Goal: Find specific page/section: Find specific page/section

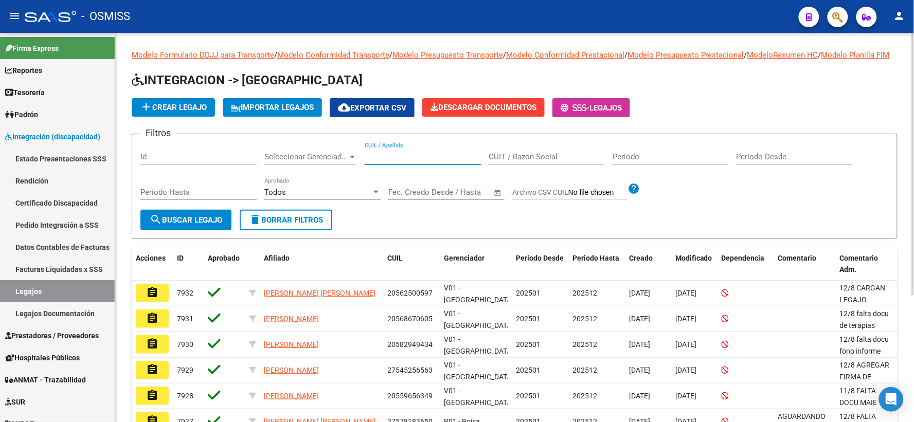
click at [412, 161] on input "CUIL / Apellido" at bounding box center [423, 156] width 116 height 9
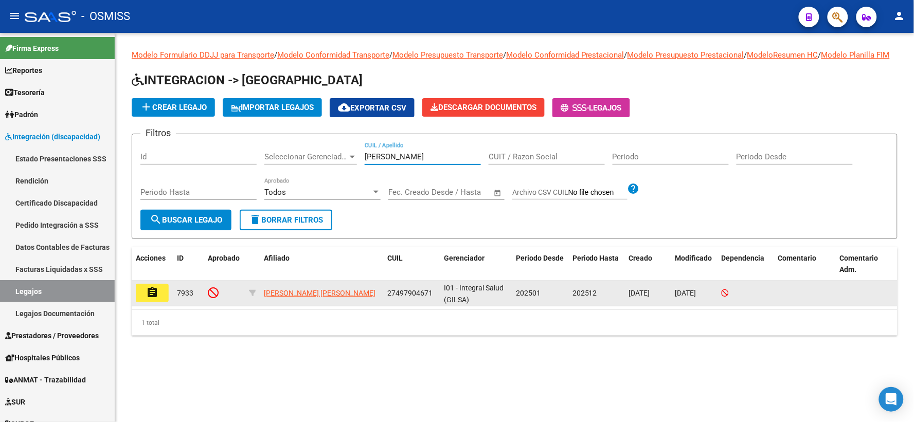
type input "[PERSON_NAME]"
click at [148, 299] on mat-icon "assignment" at bounding box center [152, 292] width 12 height 12
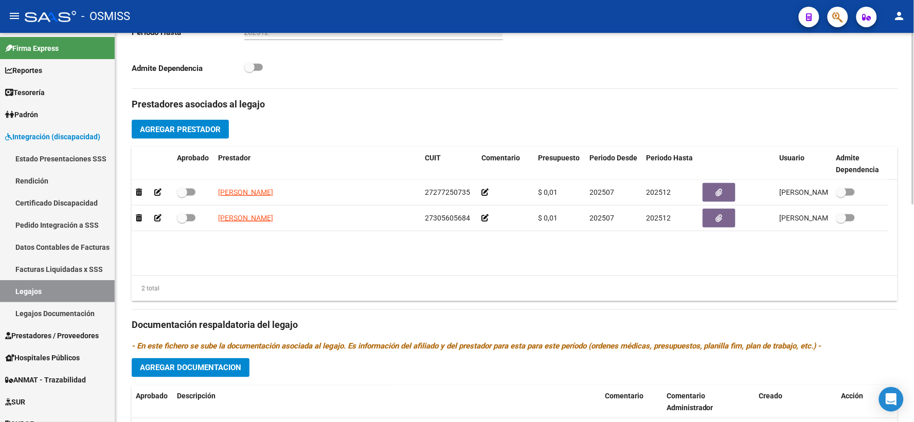
scroll to position [333, 0]
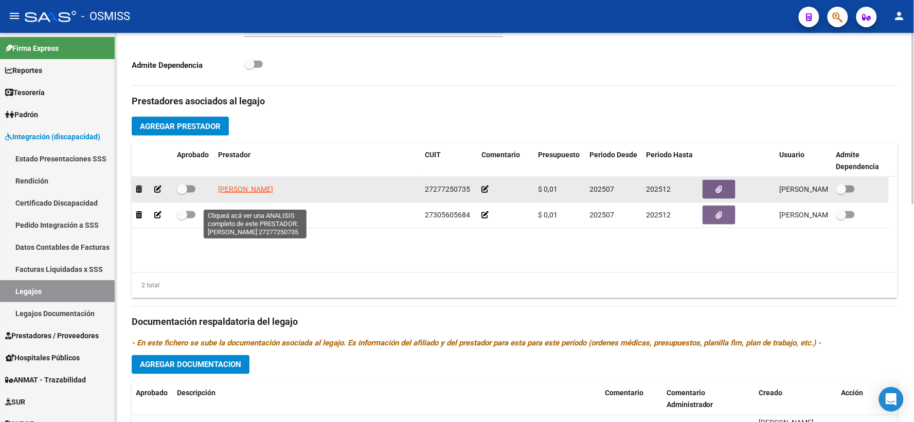
click at [249, 193] on span "[PERSON_NAME]" at bounding box center [245, 189] width 55 height 8
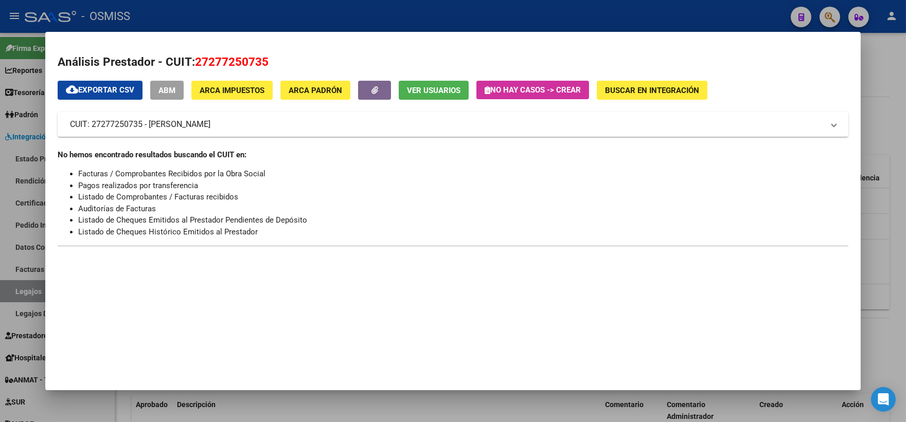
drag, startPoint x: 882, startPoint y: 136, endPoint x: 873, endPoint y: 142, distance: 10.7
click at [882, 136] on div at bounding box center [453, 211] width 906 height 422
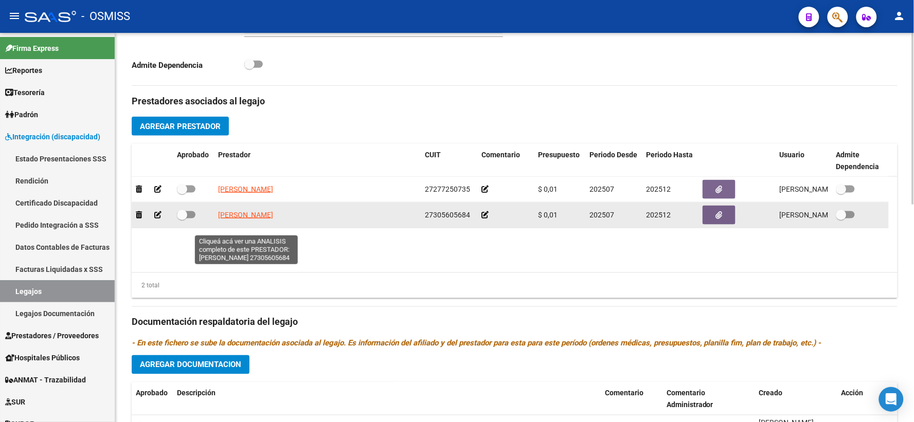
click at [243, 219] on span "[PERSON_NAME]" at bounding box center [245, 215] width 55 height 8
type textarea "27305605684"
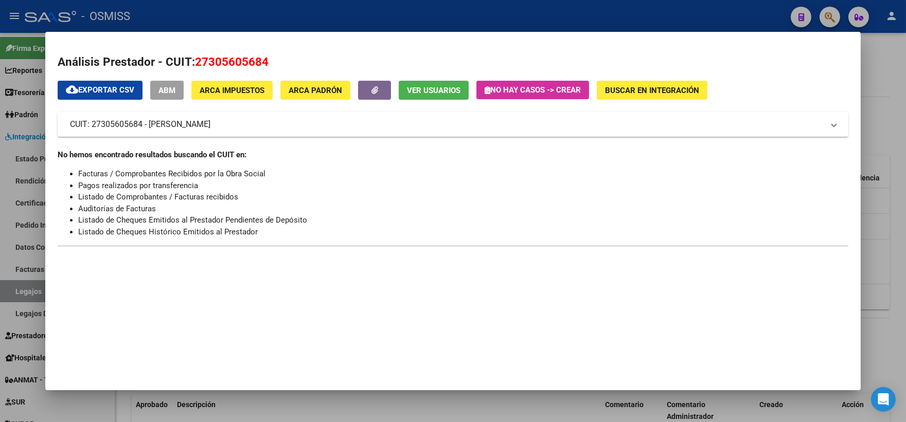
click at [886, 129] on div at bounding box center [453, 211] width 906 height 422
